Goal: Task Accomplishment & Management: Complete application form

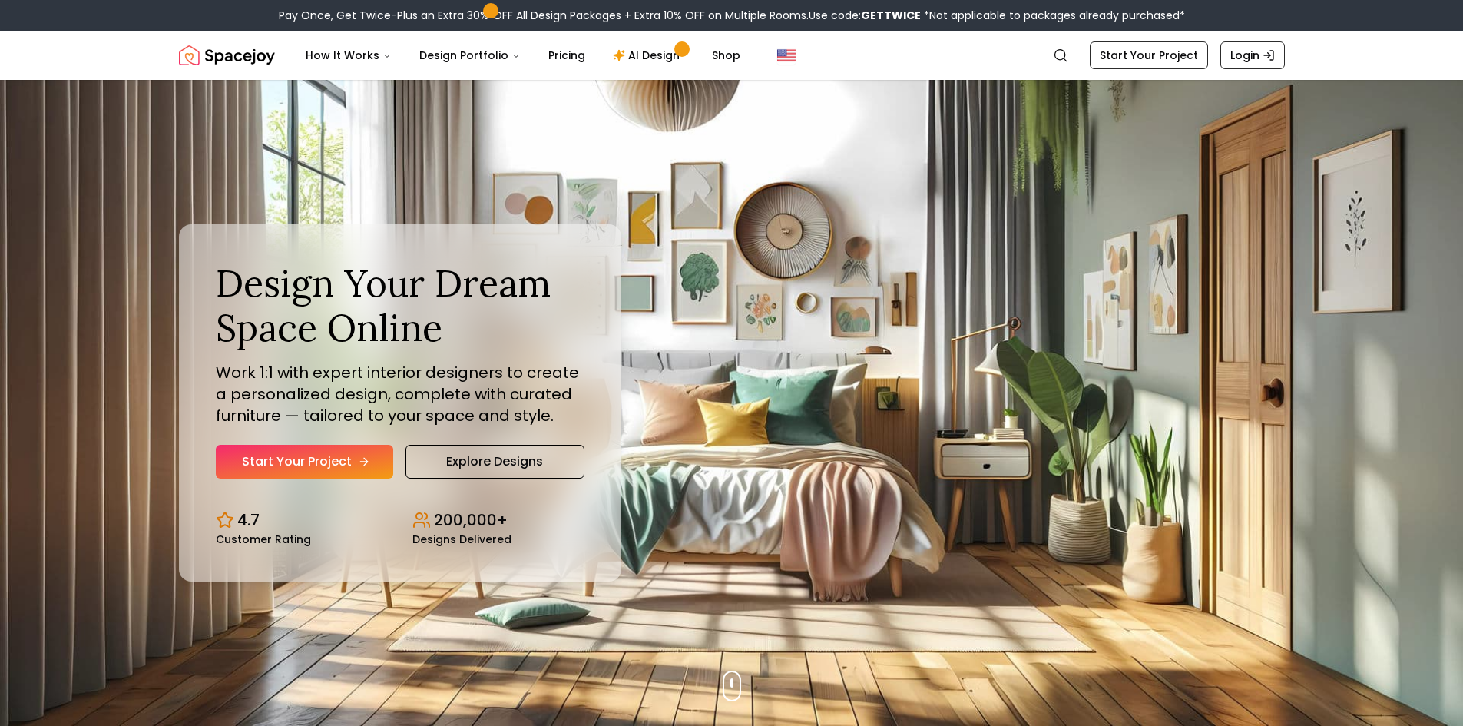
click at [279, 454] on link "Start Your Project" at bounding box center [304, 462] width 177 height 34
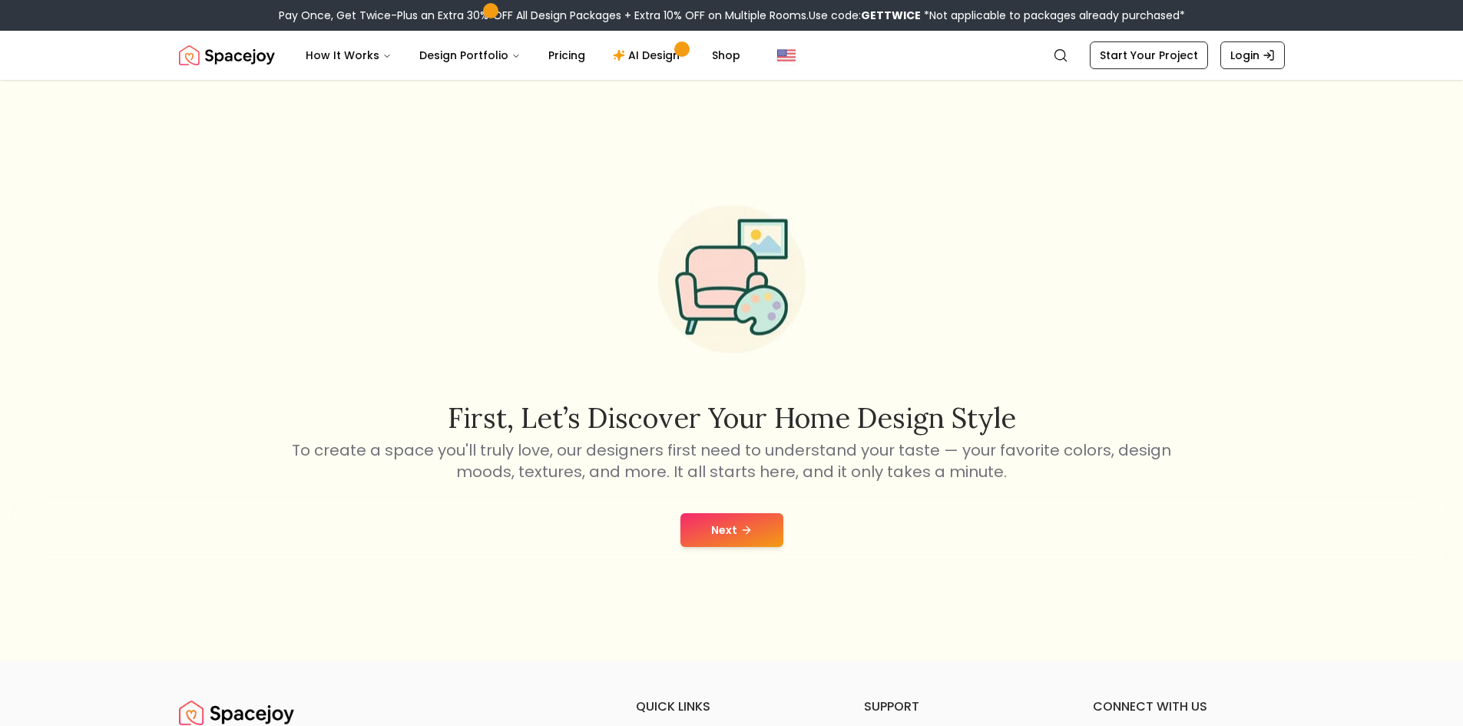
click at [714, 530] on button "Next" at bounding box center [732, 530] width 103 height 34
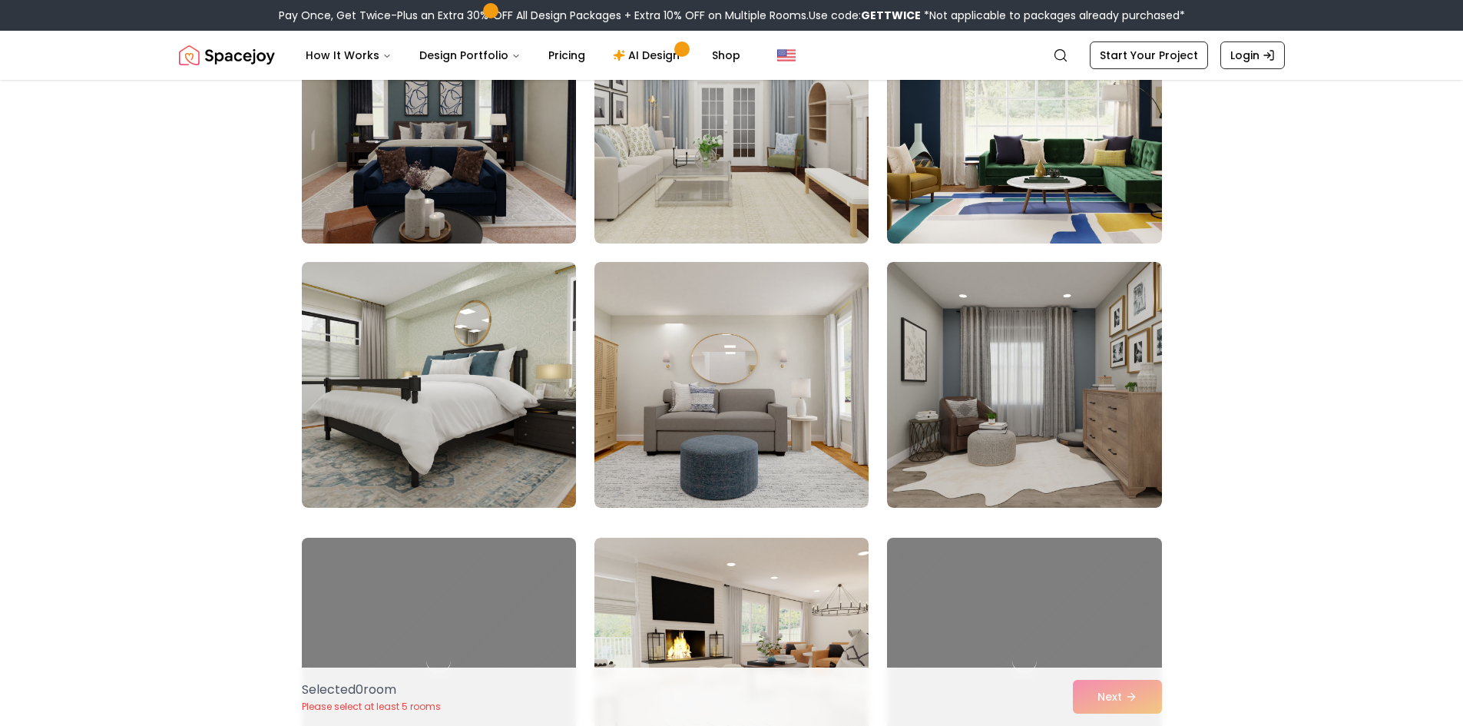
scroll to position [2381, 0]
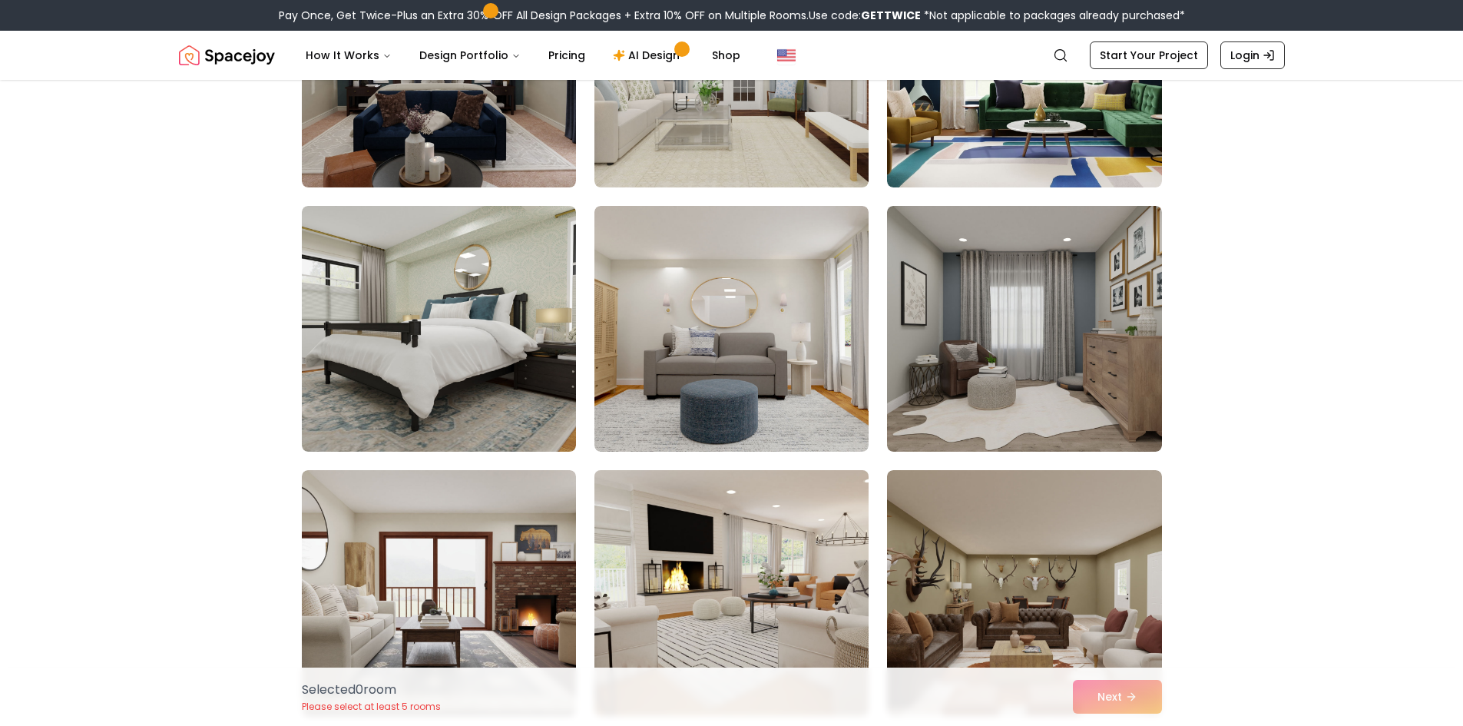
click at [711, 535] on img at bounding box center [732, 593] width 288 height 258
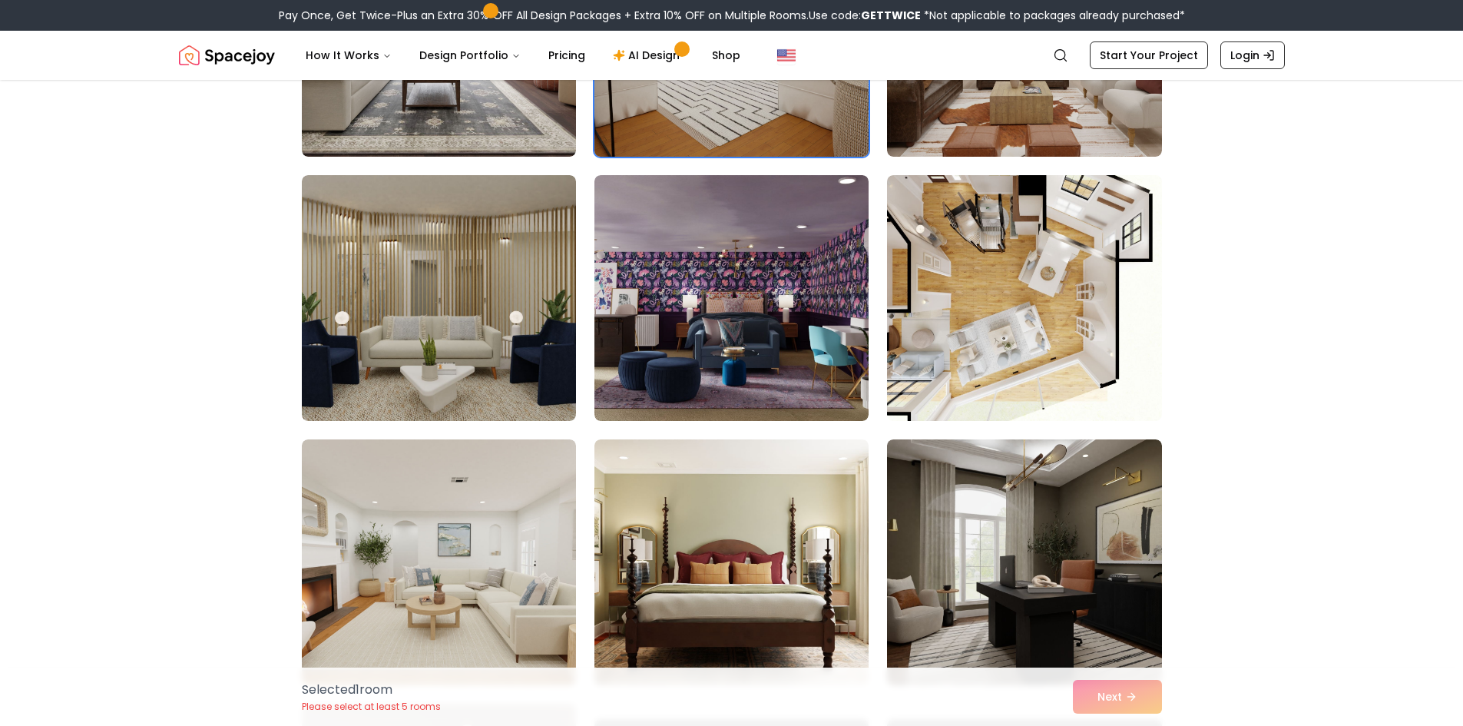
scroll to position [2996, 0]
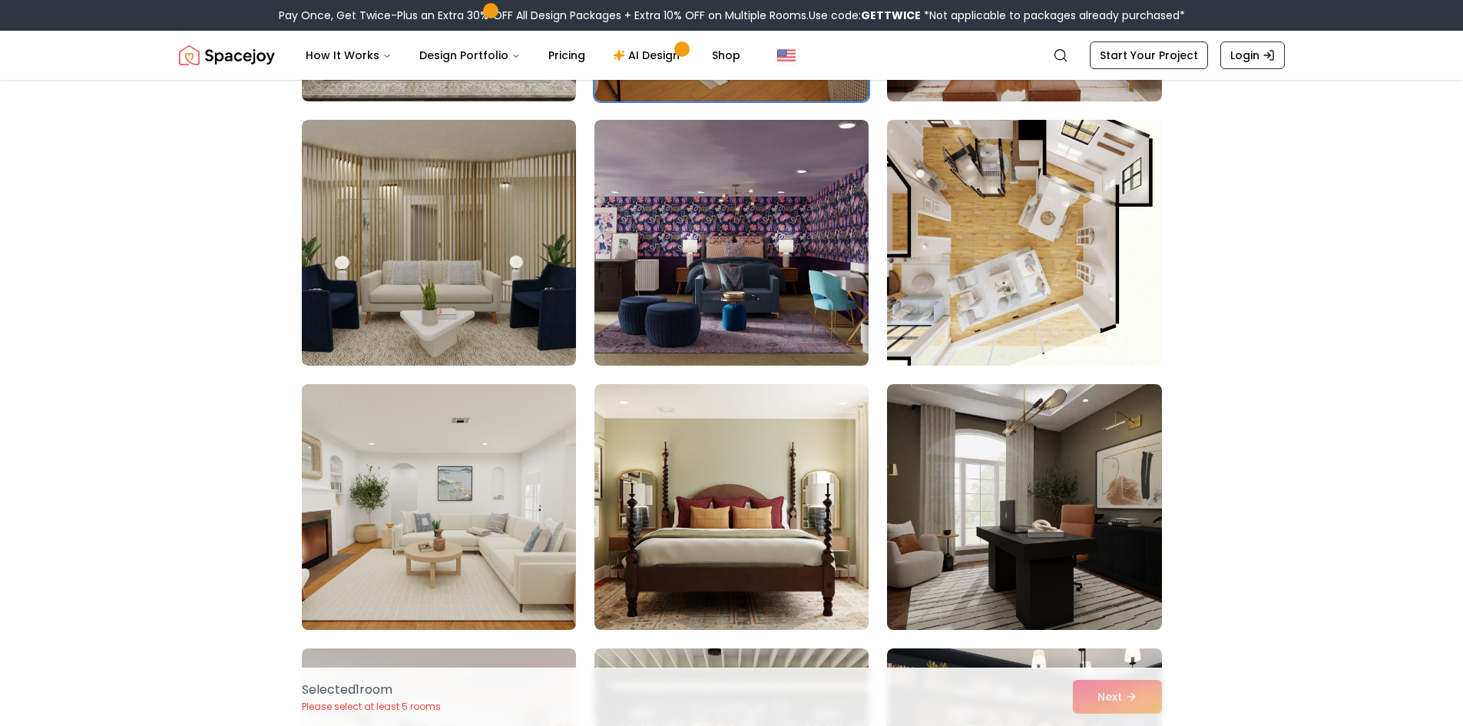
click at [454, 472] on img at bounding box center [439, 507] width 288 height 258
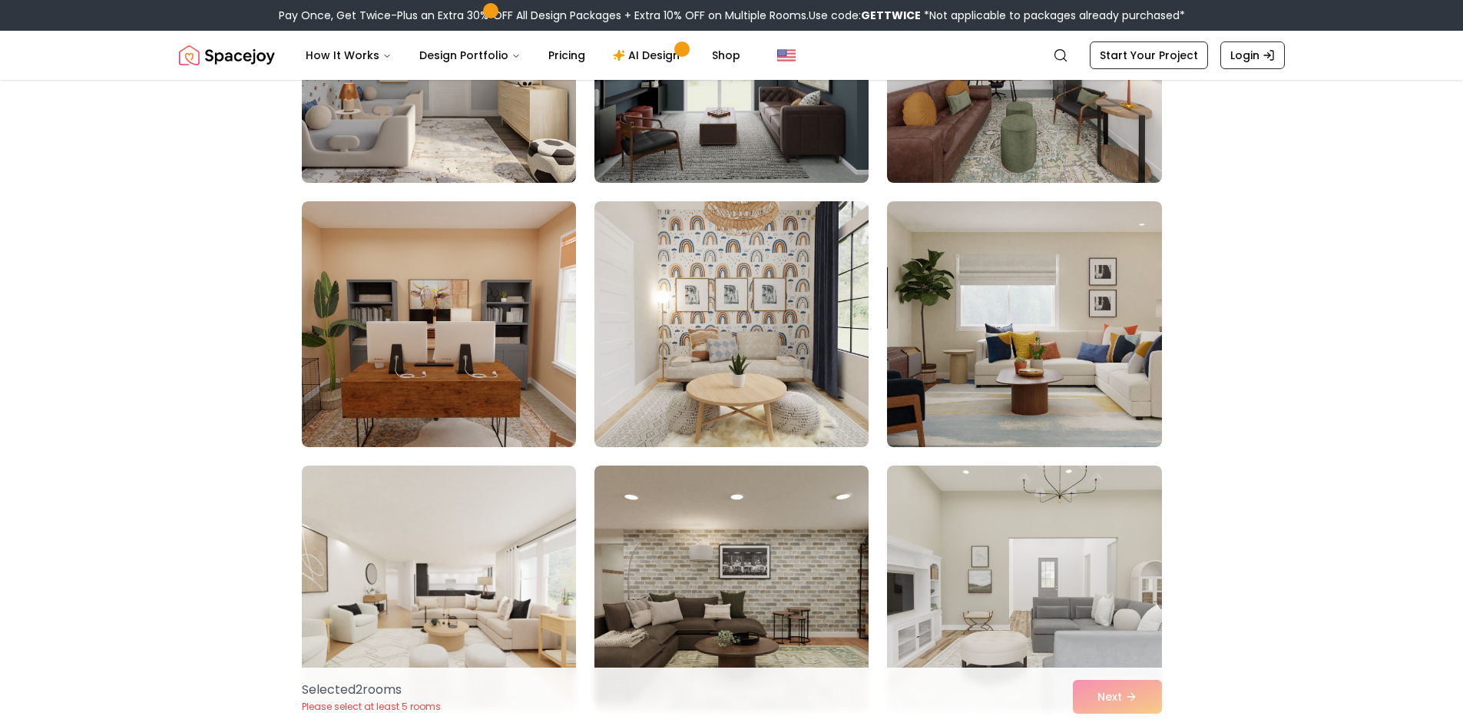
scroll to position [7452, 0]
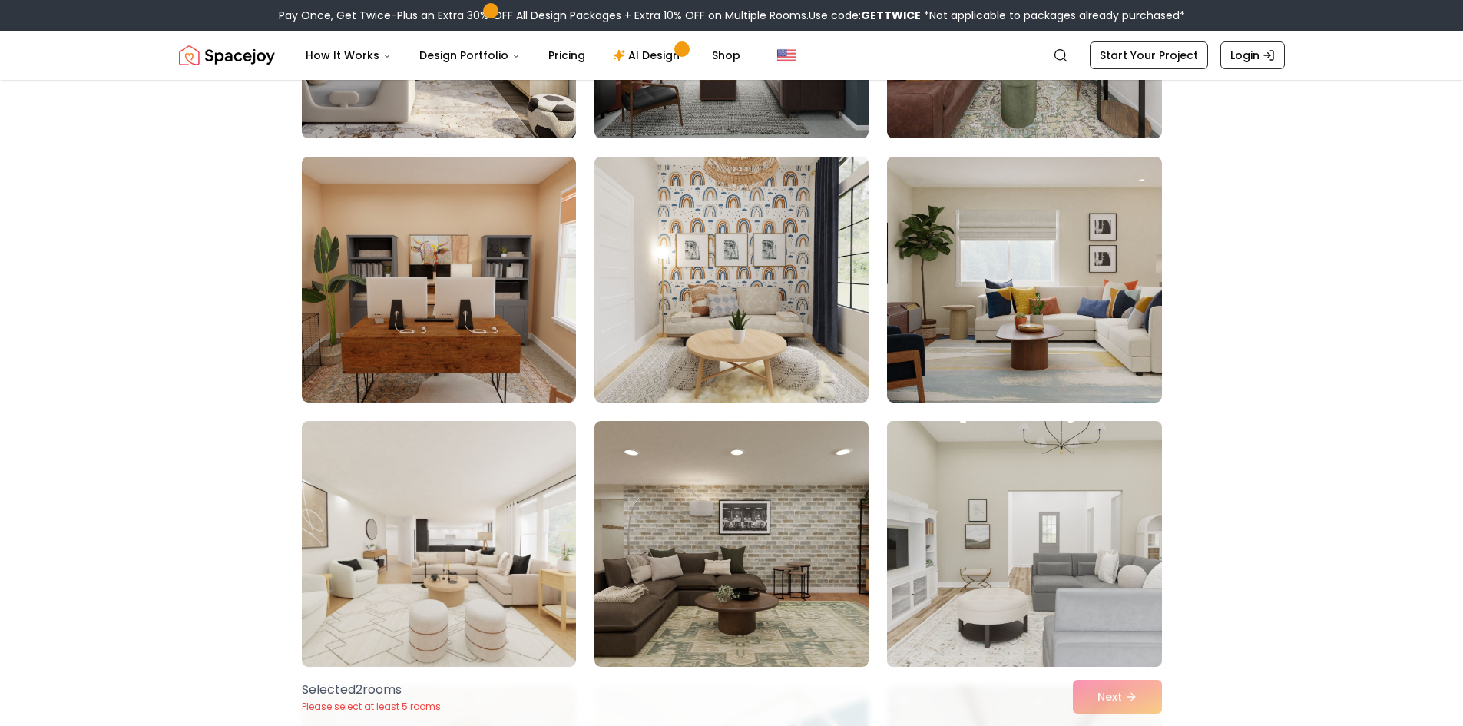
click at [1030, 505] on img at bounding box center [1024, 544] width 288 height 258
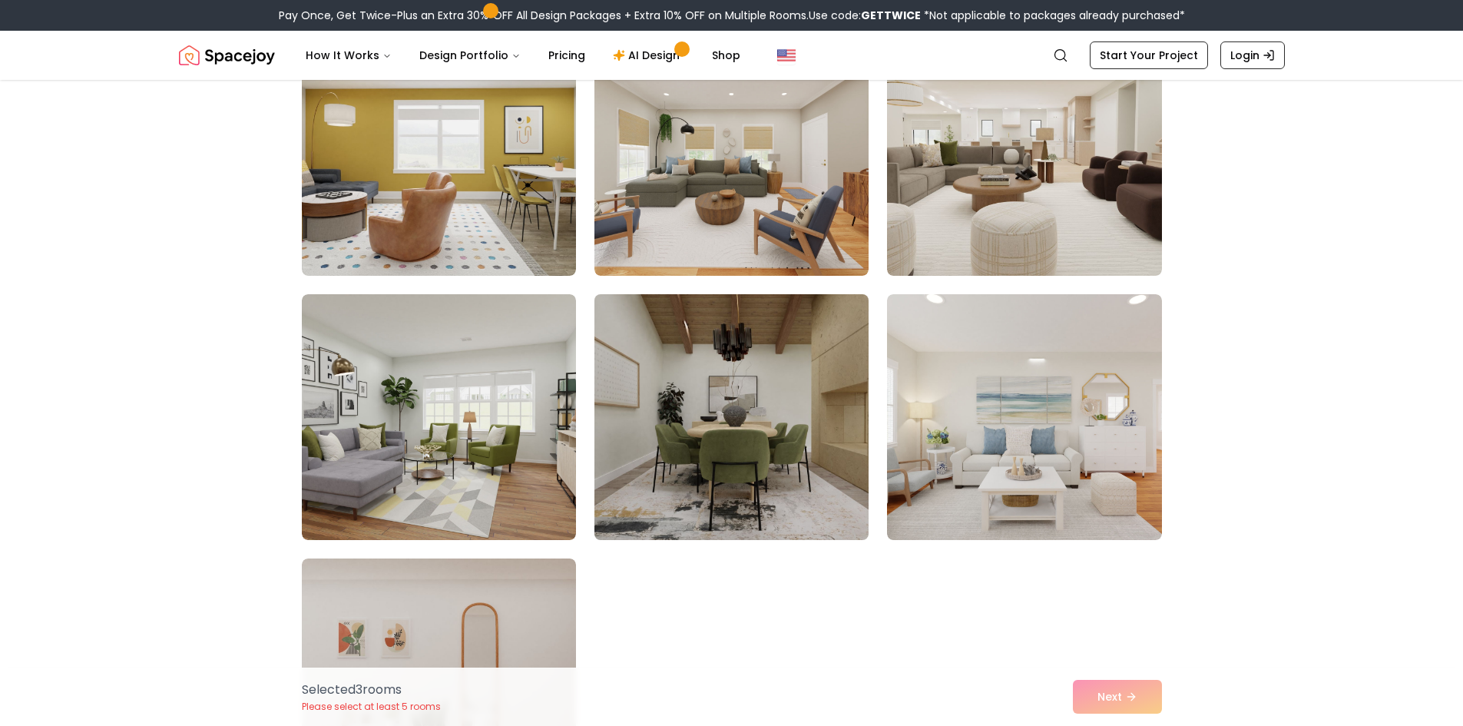
scroll to position [8374, 0]
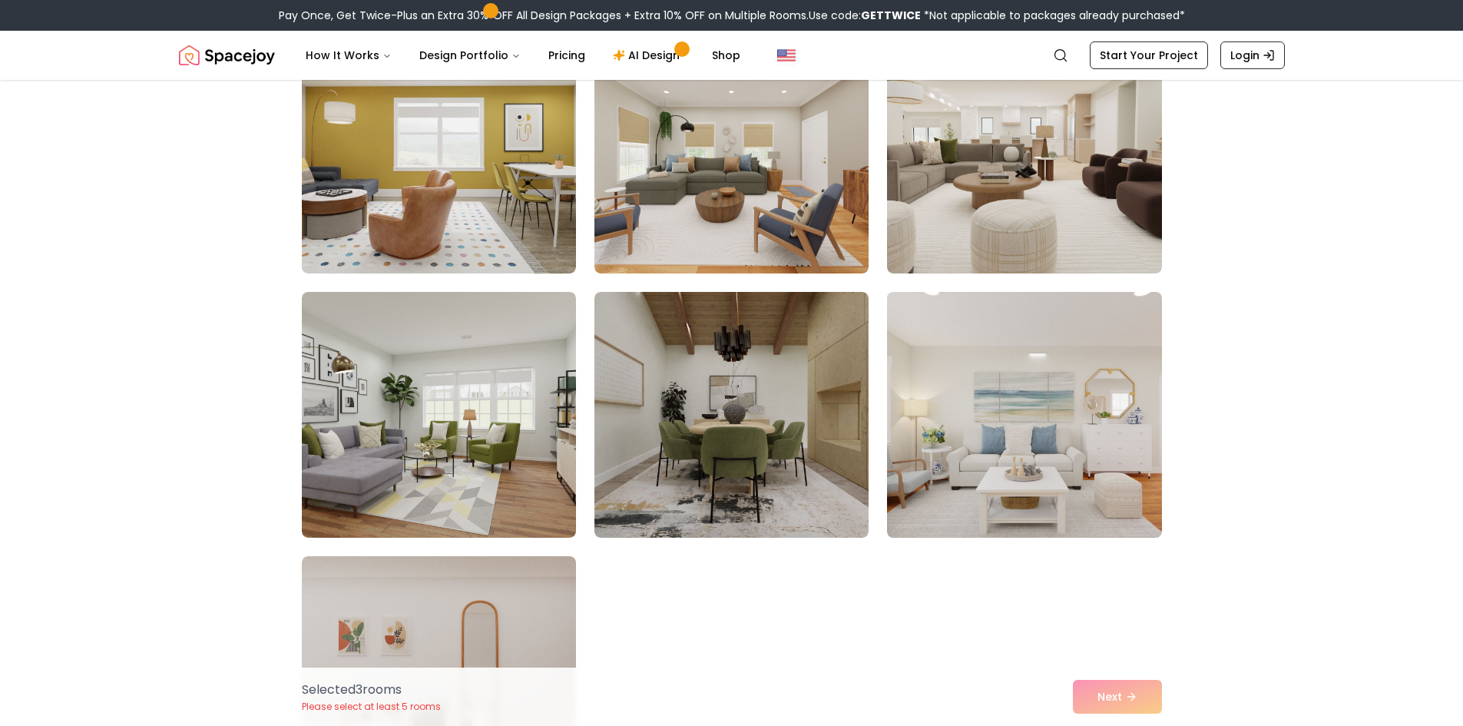
click at [997, 382] on img at bounding box center [1024, 415] width 288 height 258
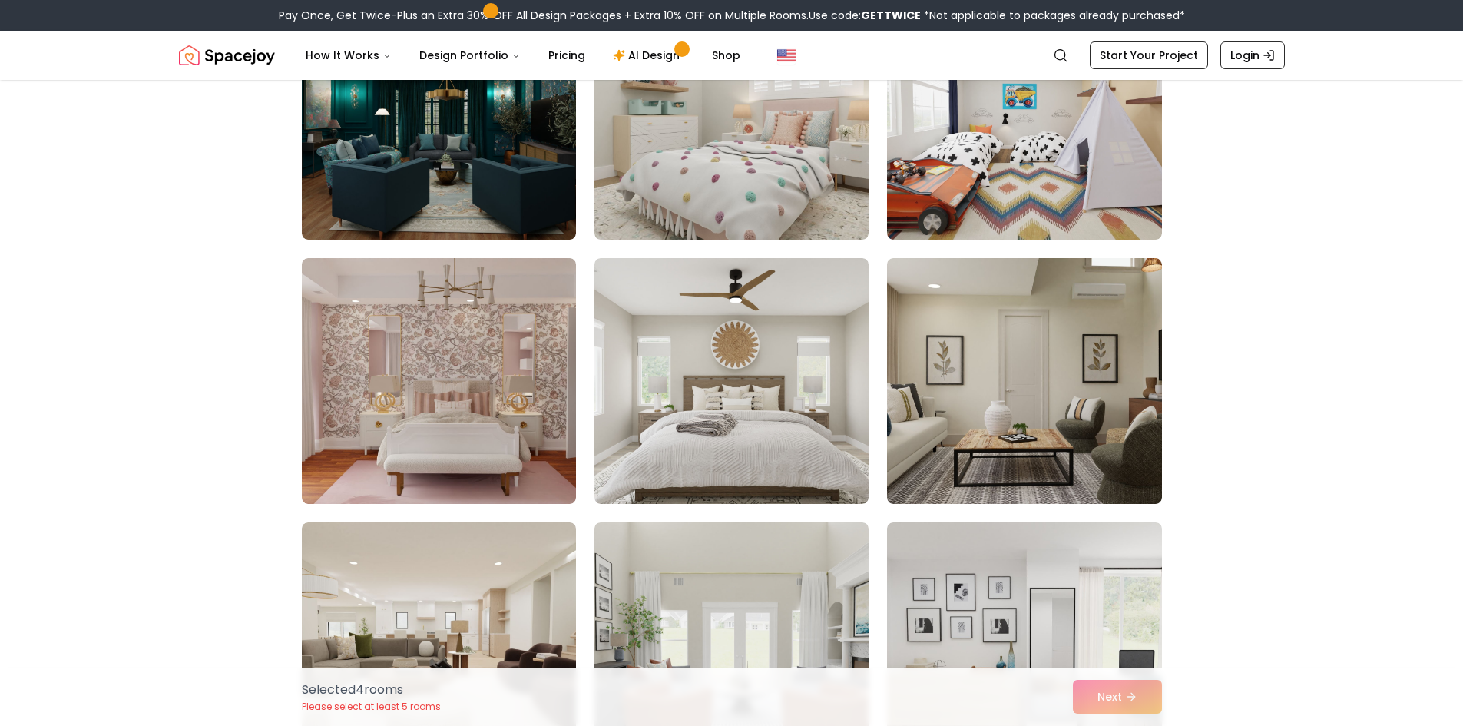
scroll to position [538, 0]
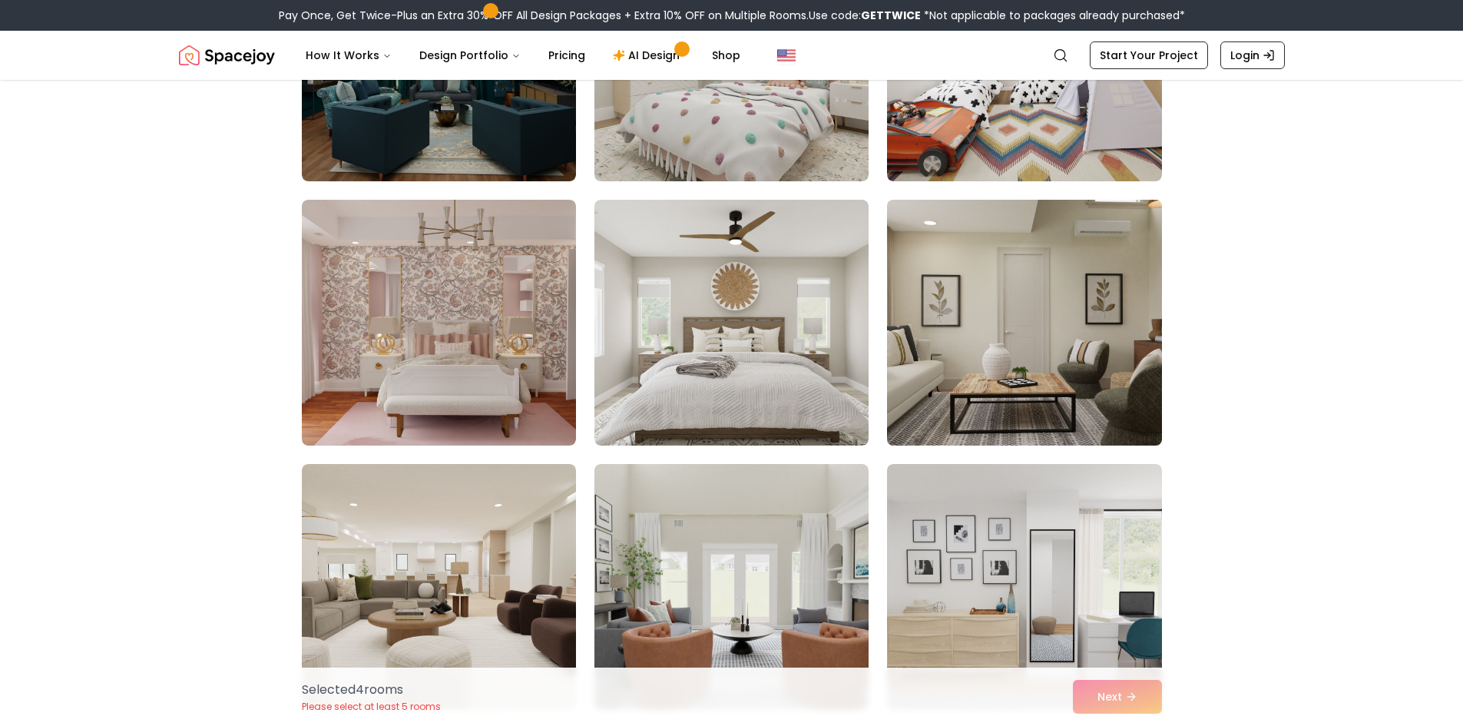
click at [1056, 307] on img at bounding box center [1024, 323] width 288 height 258
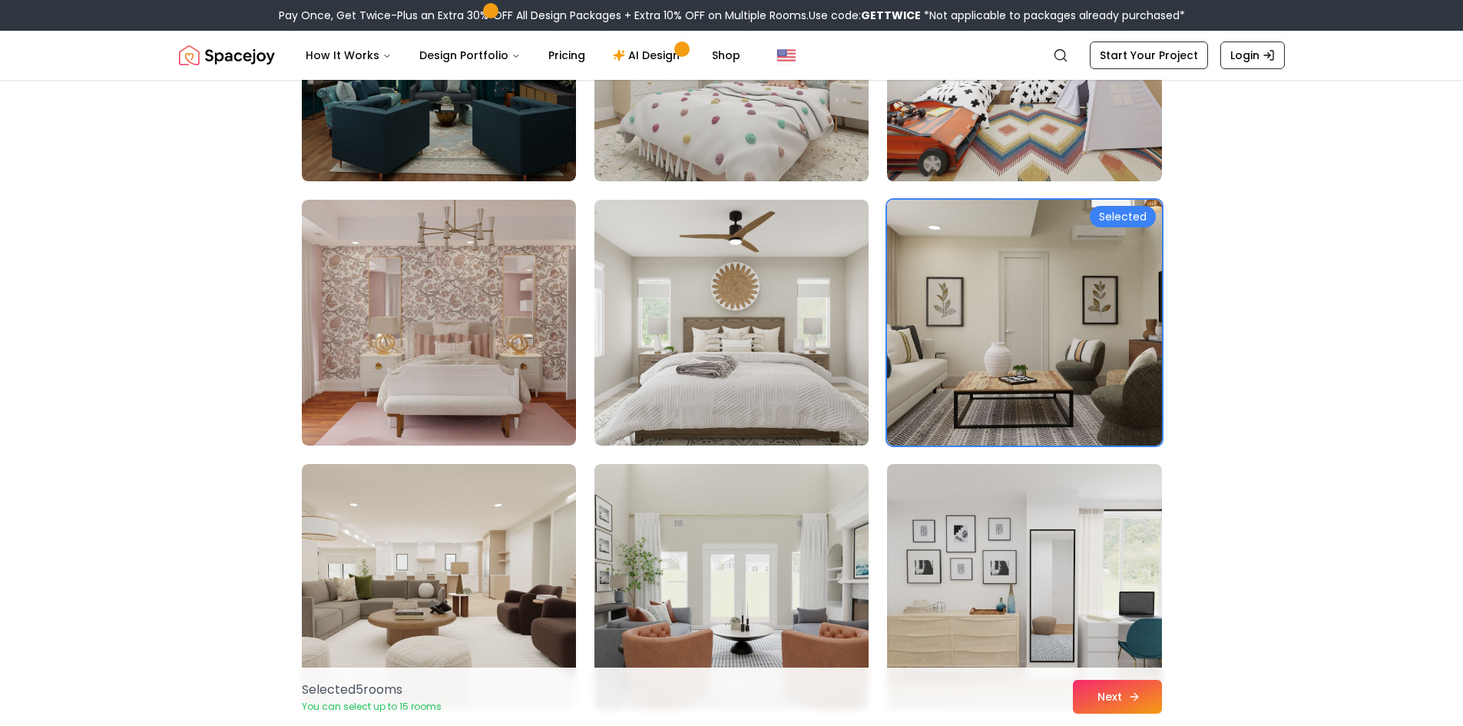
click at [1100, 690] on button "Next" at bounding box center [1117, 697] width 89 height 34
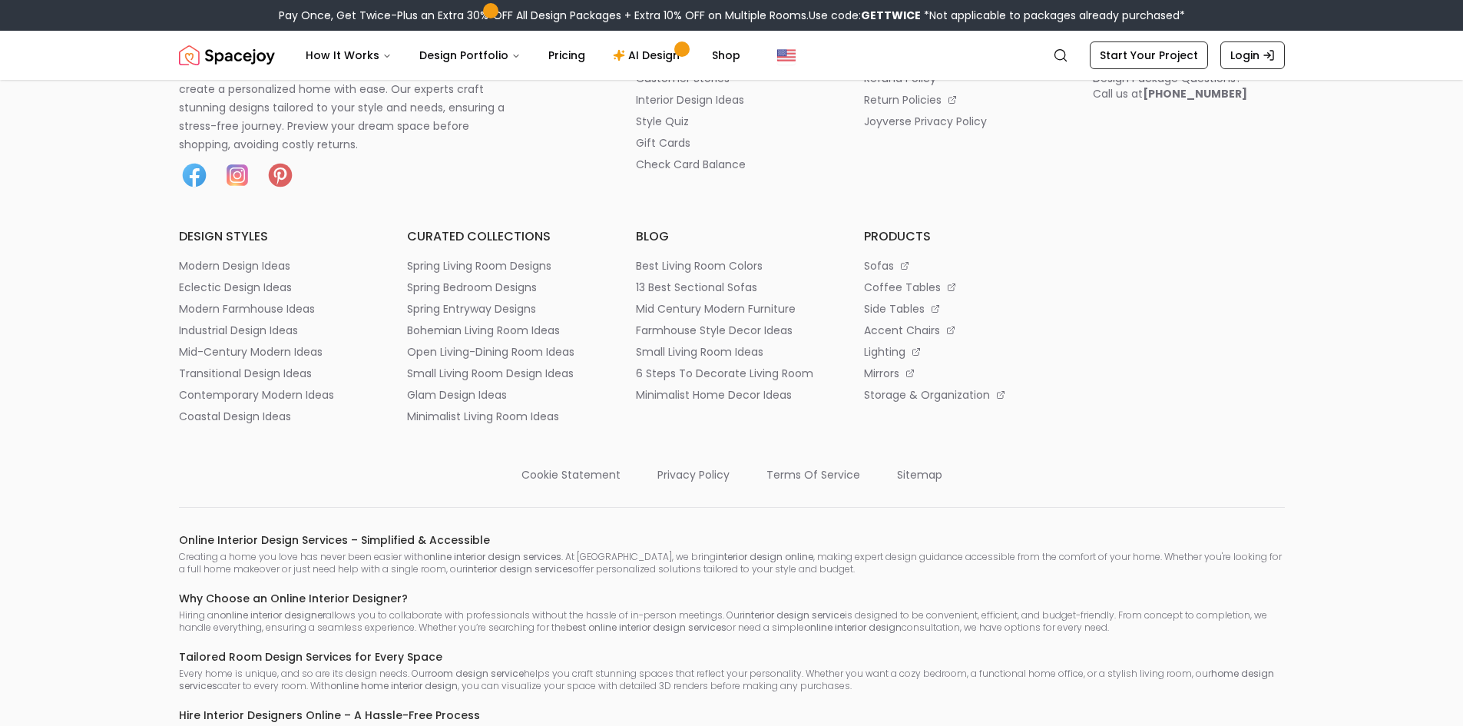
scroll to position [2339, 0]
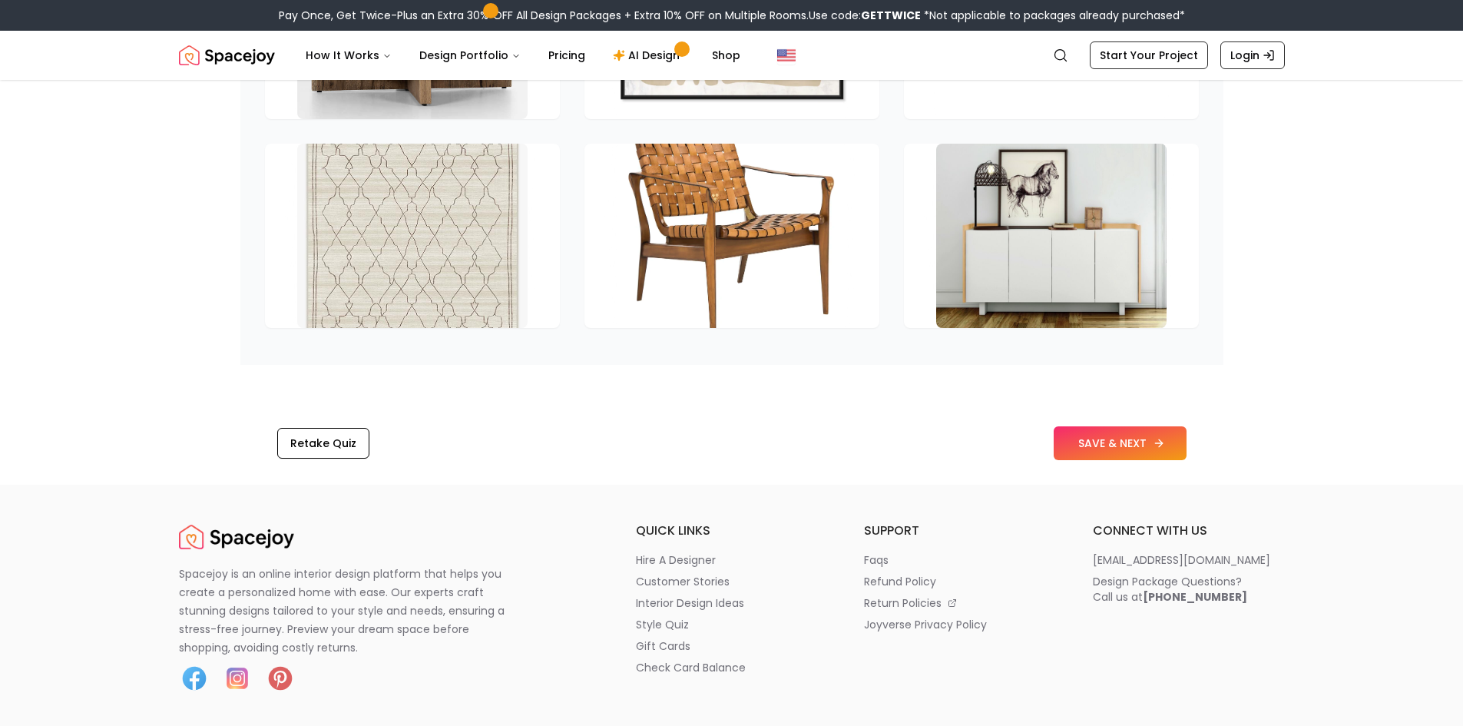
click at [1109, 426] on button "SAVE & NEXT" at bounding box center [1120, 443] width 133 height 34
